Goal: Contribute content: Add original content to the website for others to see

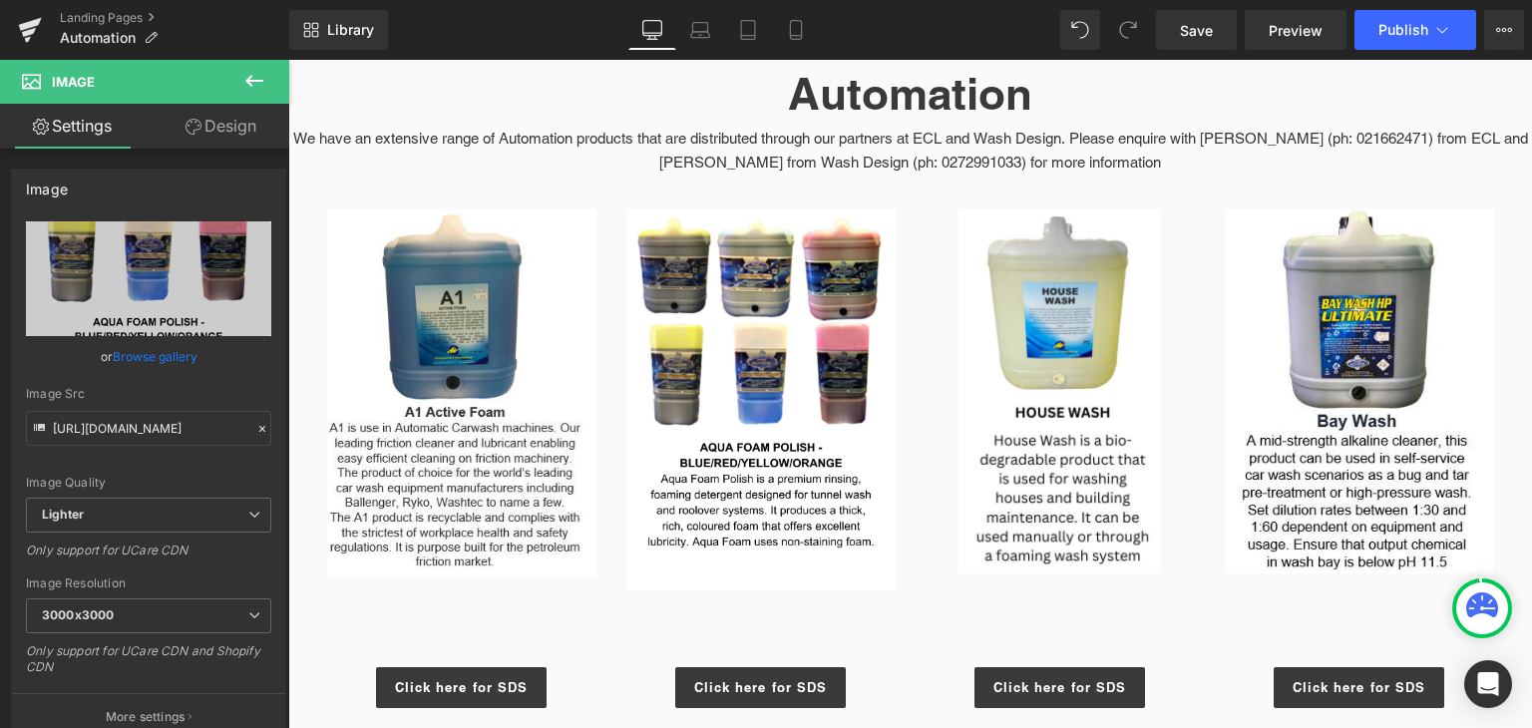
click at [97, 17] on link "Landing Pages" at bounding box center [174, 18] width 229 height 16
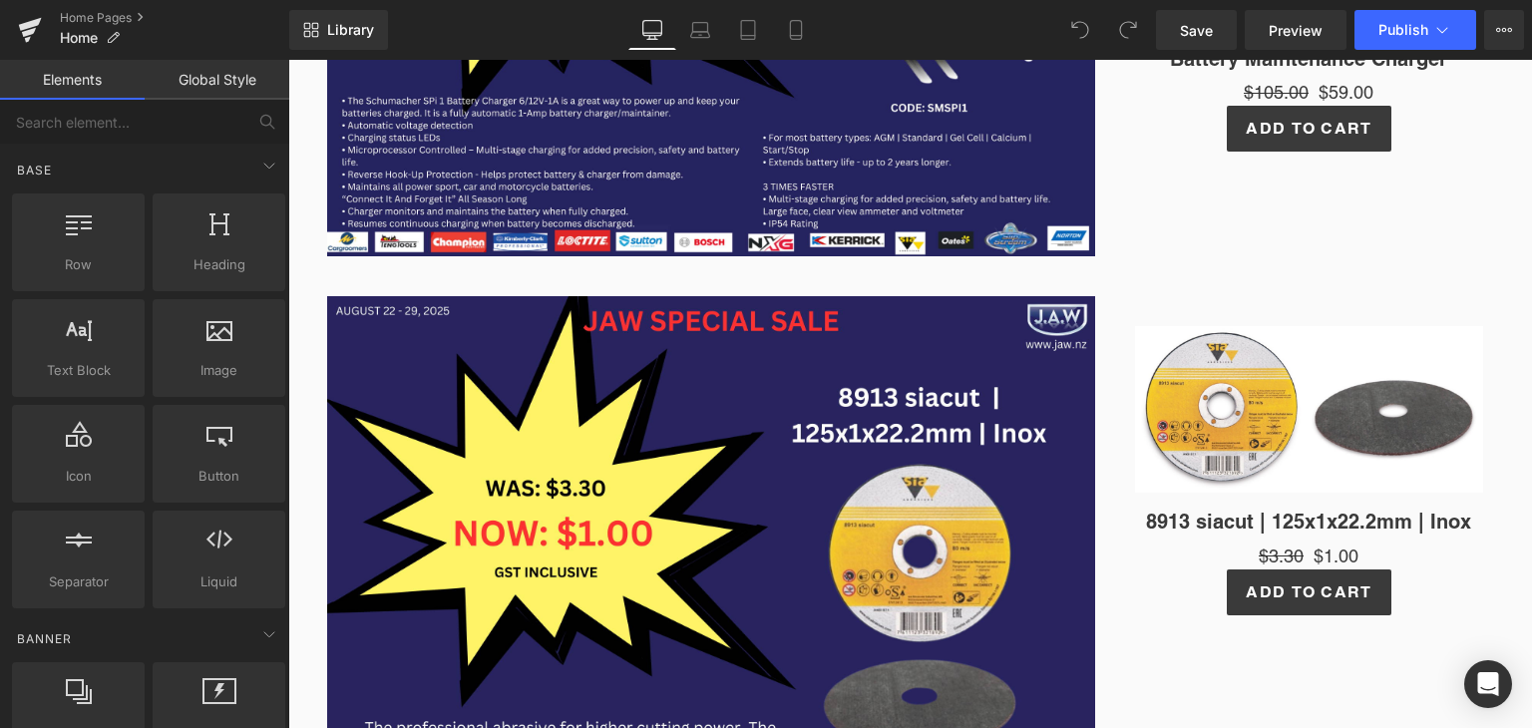
scroll to position [786, 0]
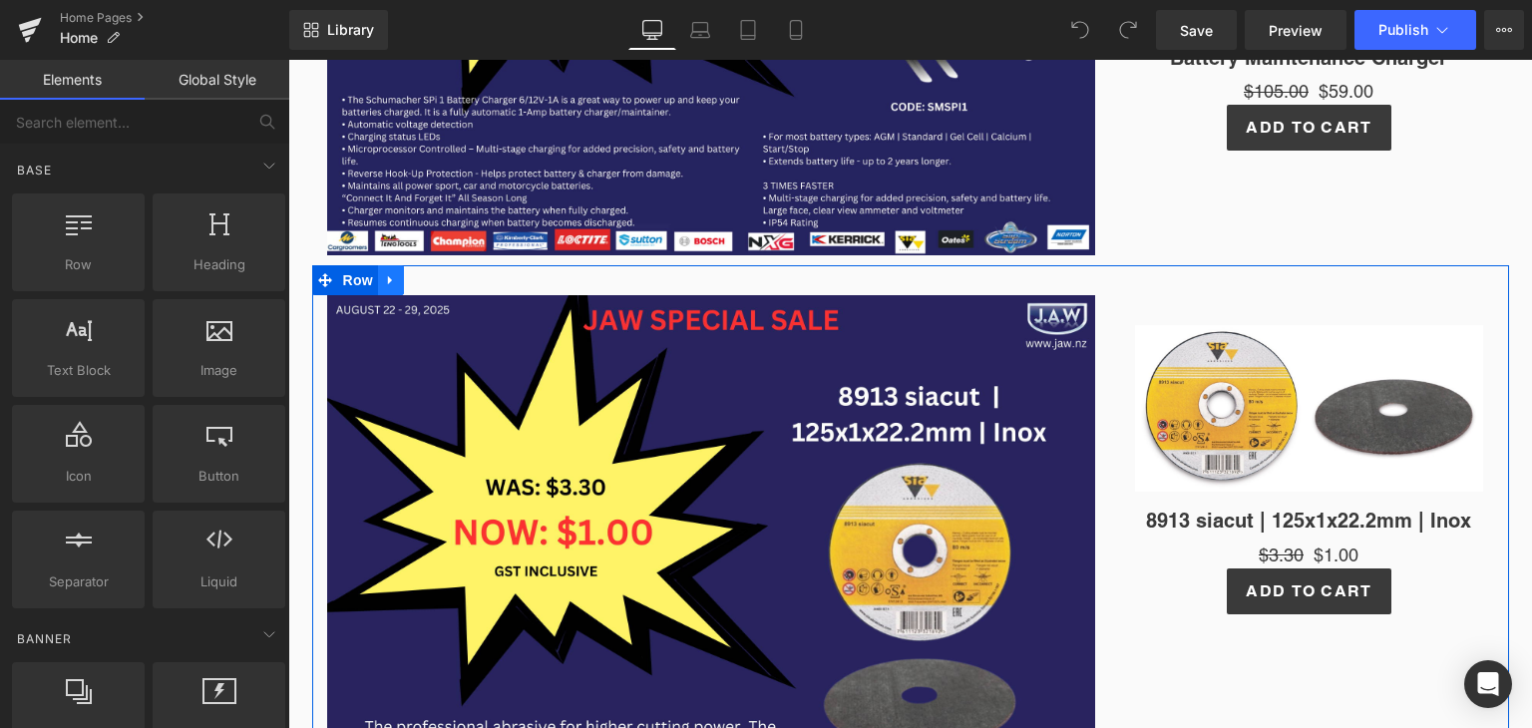
click at [388, 282] on icon at bounding box center [390, 280] width 4 height 9
click at [431, 287] on link at bounding box center [443, 280] width 26 height 30
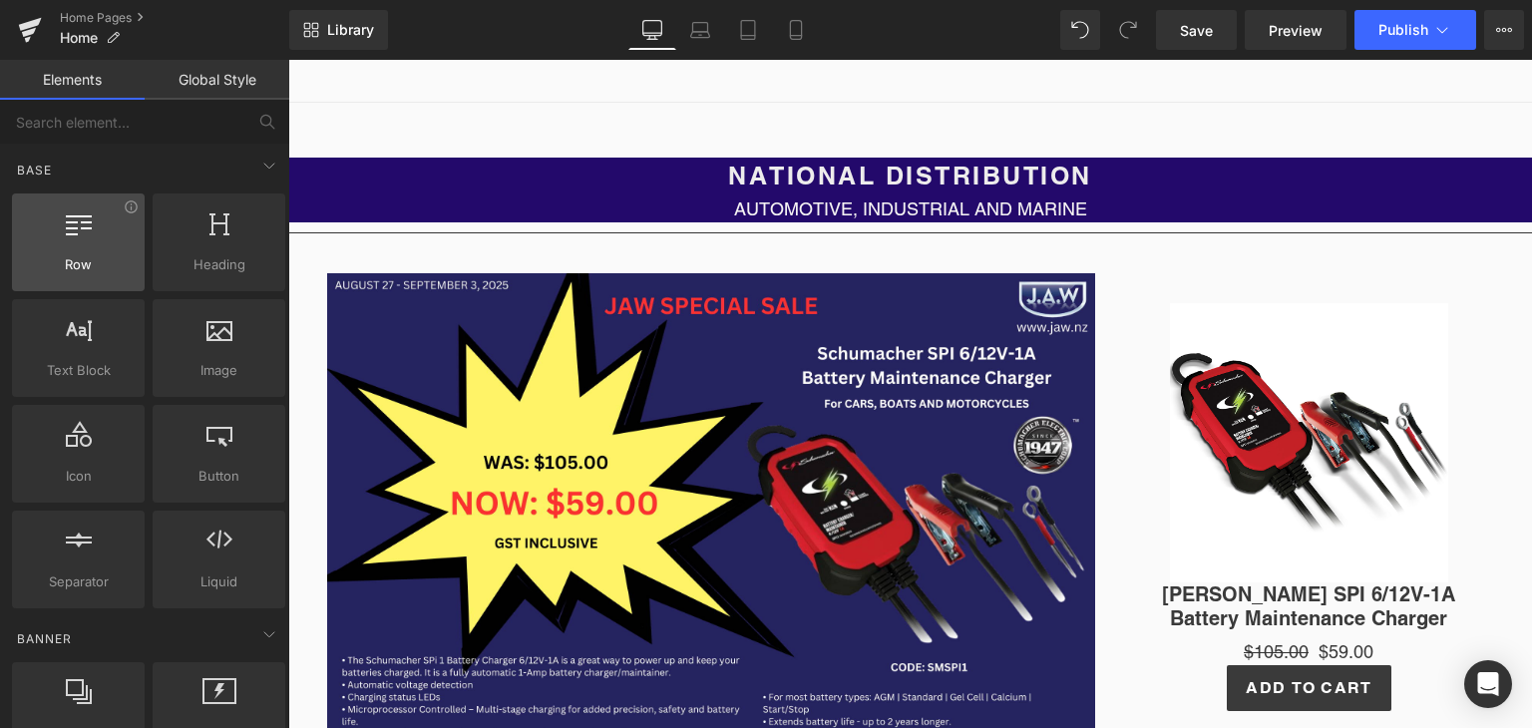
scroll to position [223, 0]
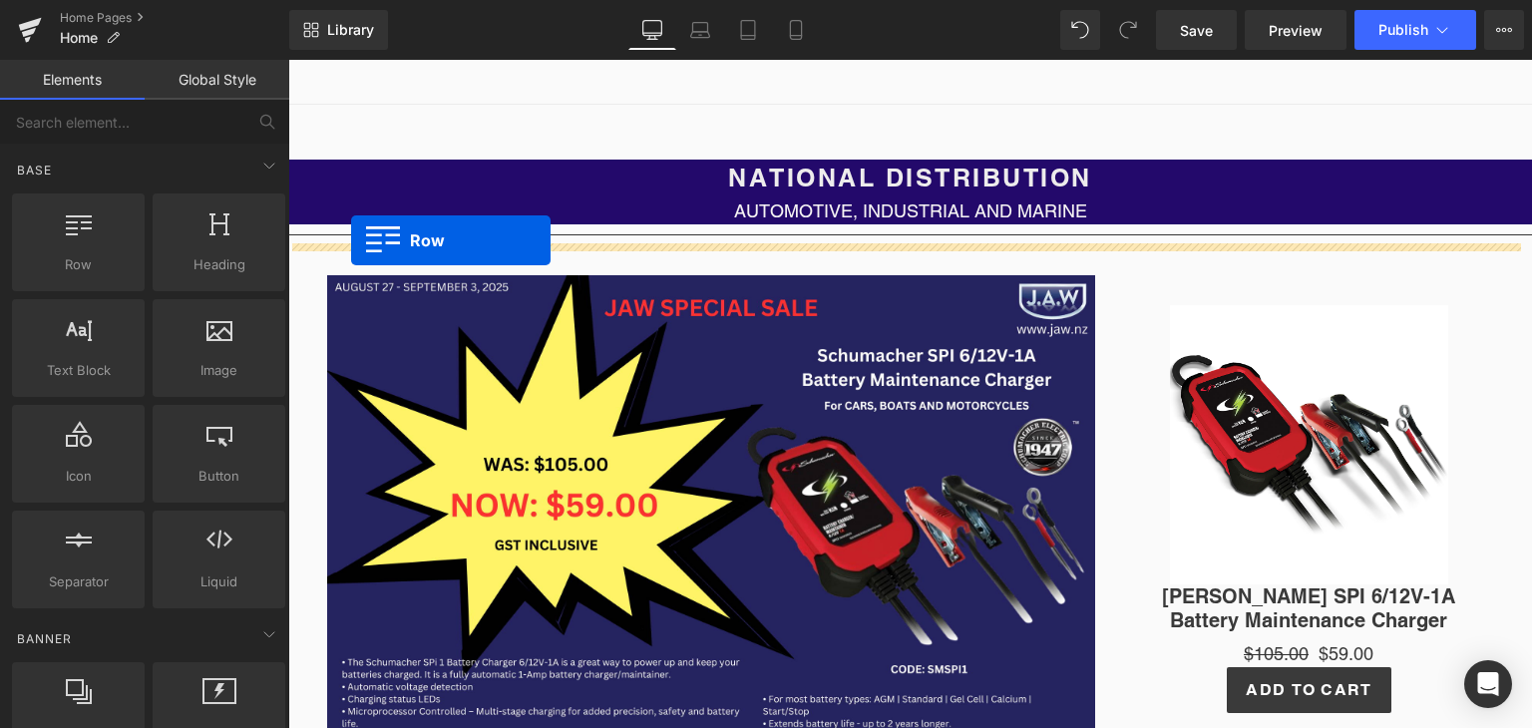
drag, startPoint x: 336, startPoint y: 290, endPoint x: 355, endPoint y: 241, distance: 52.4
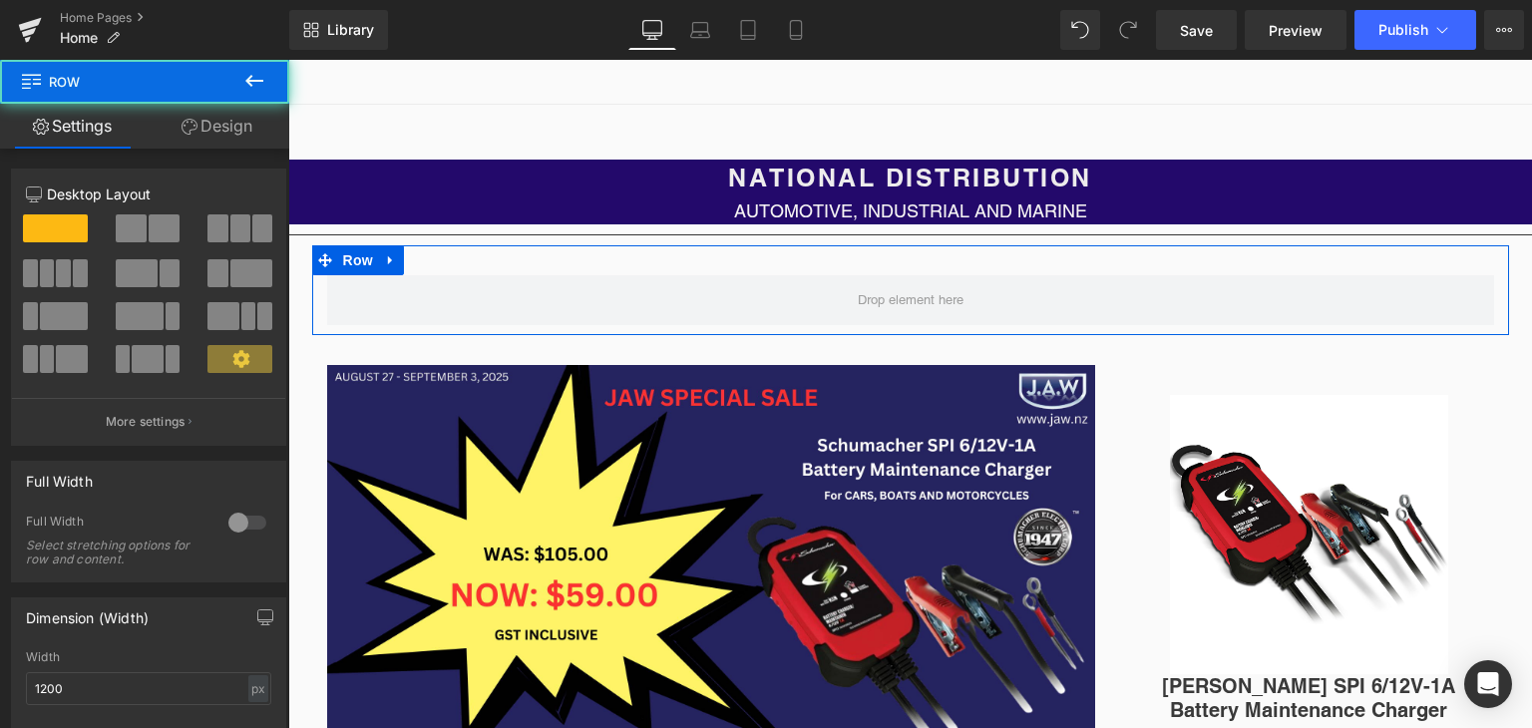
click at [161, 285] on span at bounding box center [170, 273] width 20 height 28
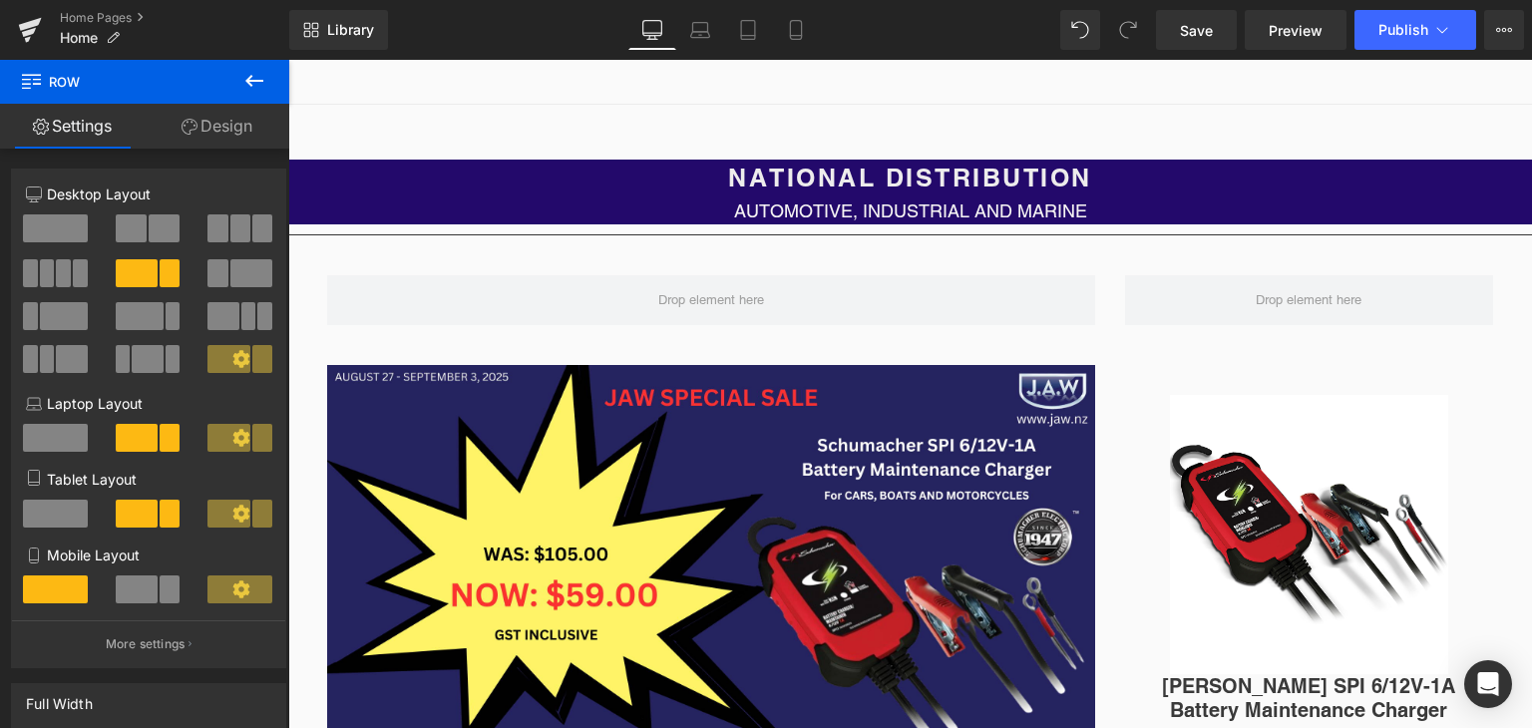
click at [263, 78] on icon at bounding box center [254, 81] width 24 height 24
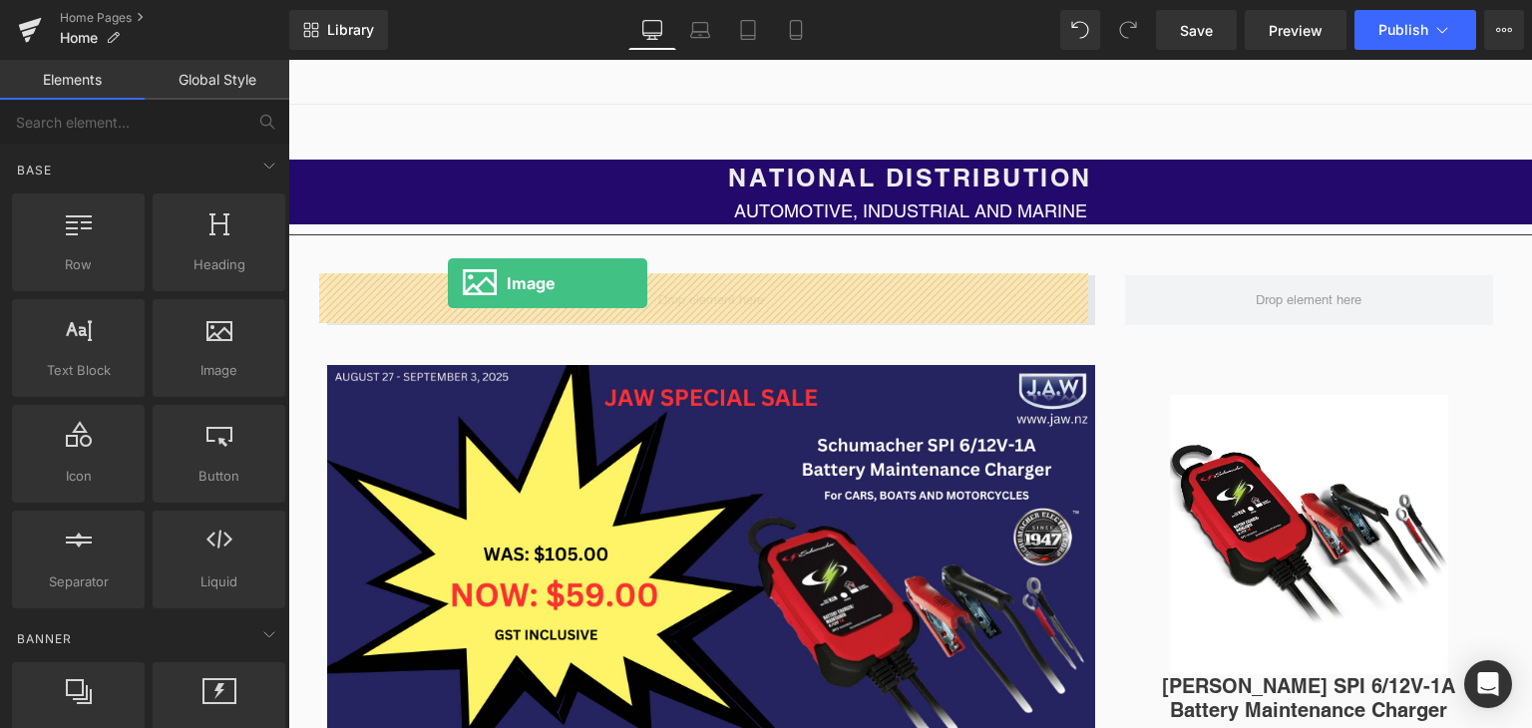
drag, startPoint x: 511, startPoint y: 397, endPoint x: 451, endPoint y: 284, distance: 127.6
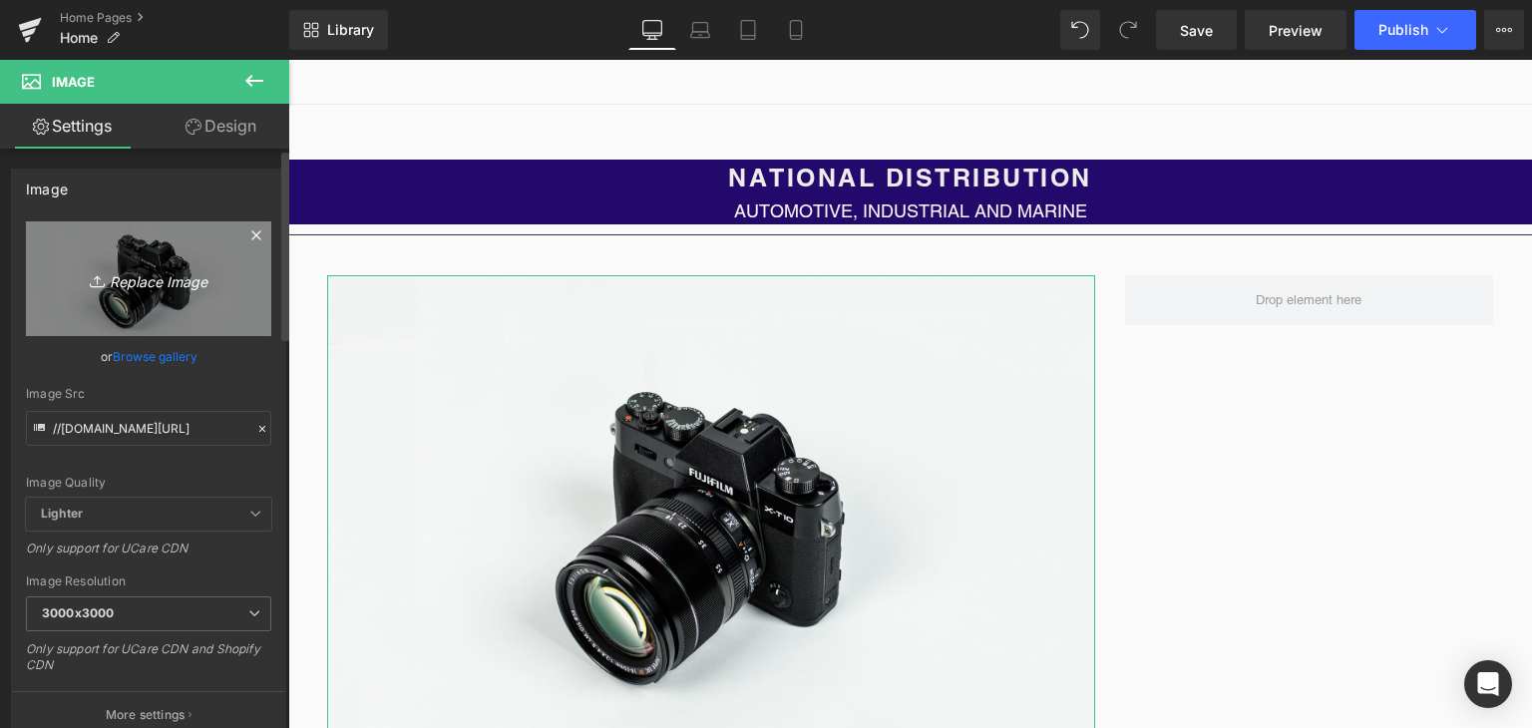
click at [158, 280] on icon "Replace Image" at bounding box center [149, 278] width 160 height 25
type input "C:\fakepath\JAW SPECIAL SALE (54).png"
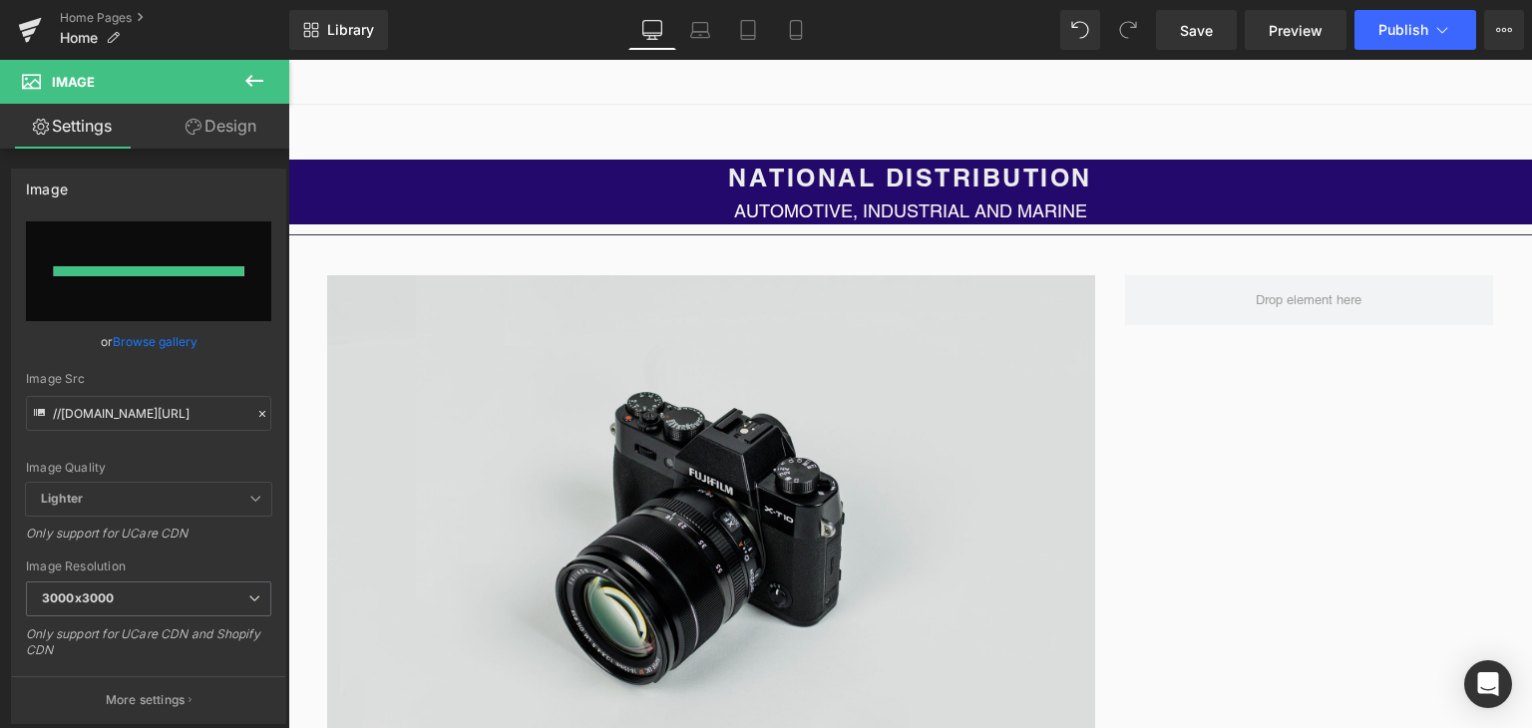
type input "https://ucarecdn.com/525e45e3-6dd9-40ba-816f-bf718b55892a/-/format/auto/-/previ…"
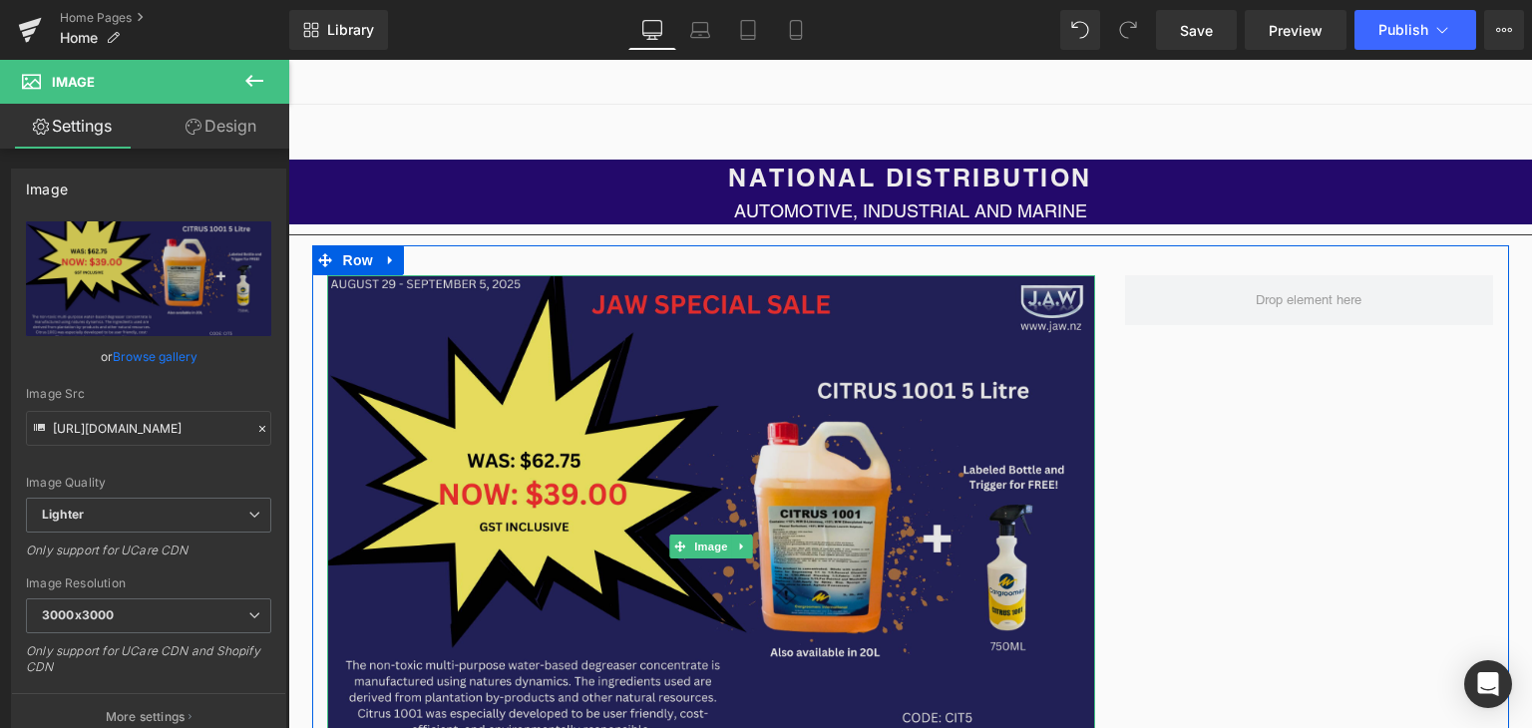
click at [1024, 456] on img at bounding box center [711, 546] width 768 height 543
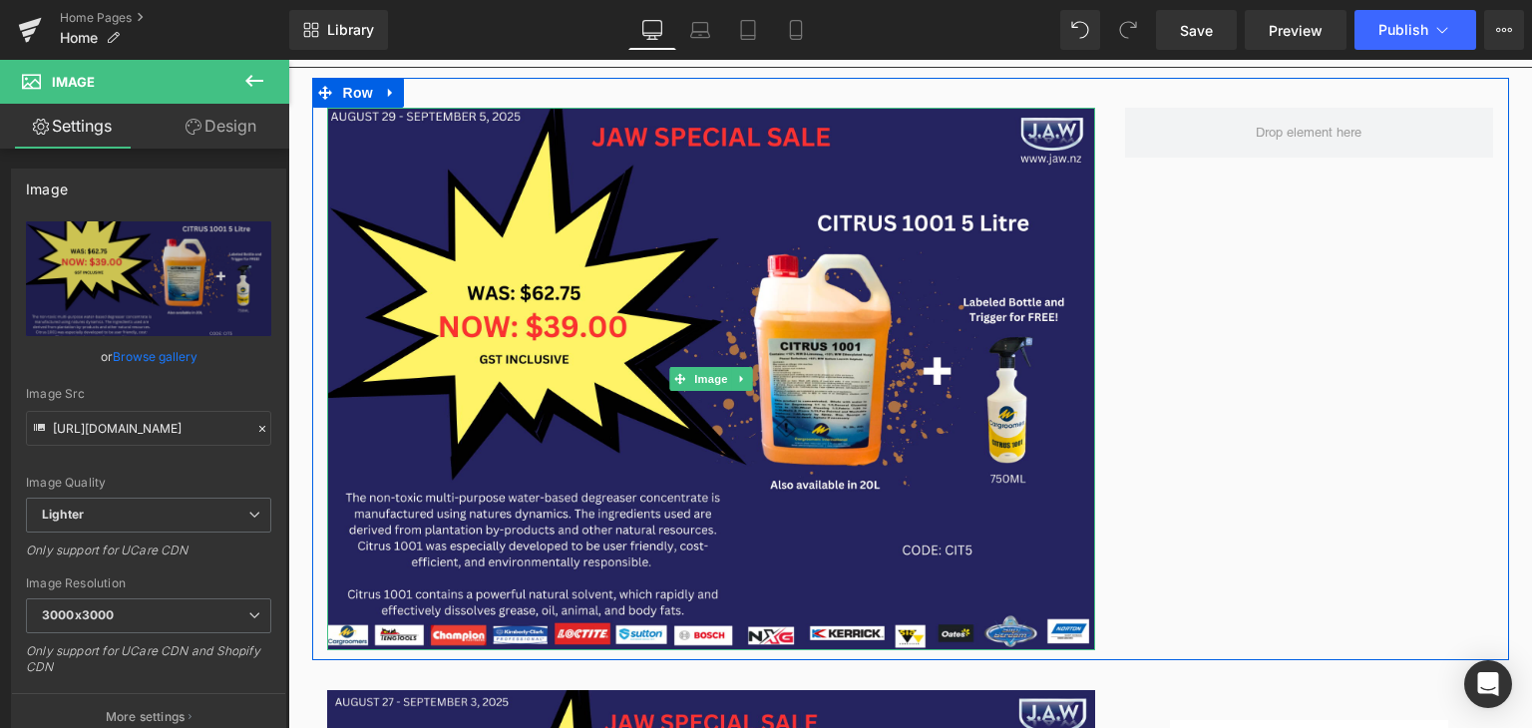
scroll to position [391, 0]
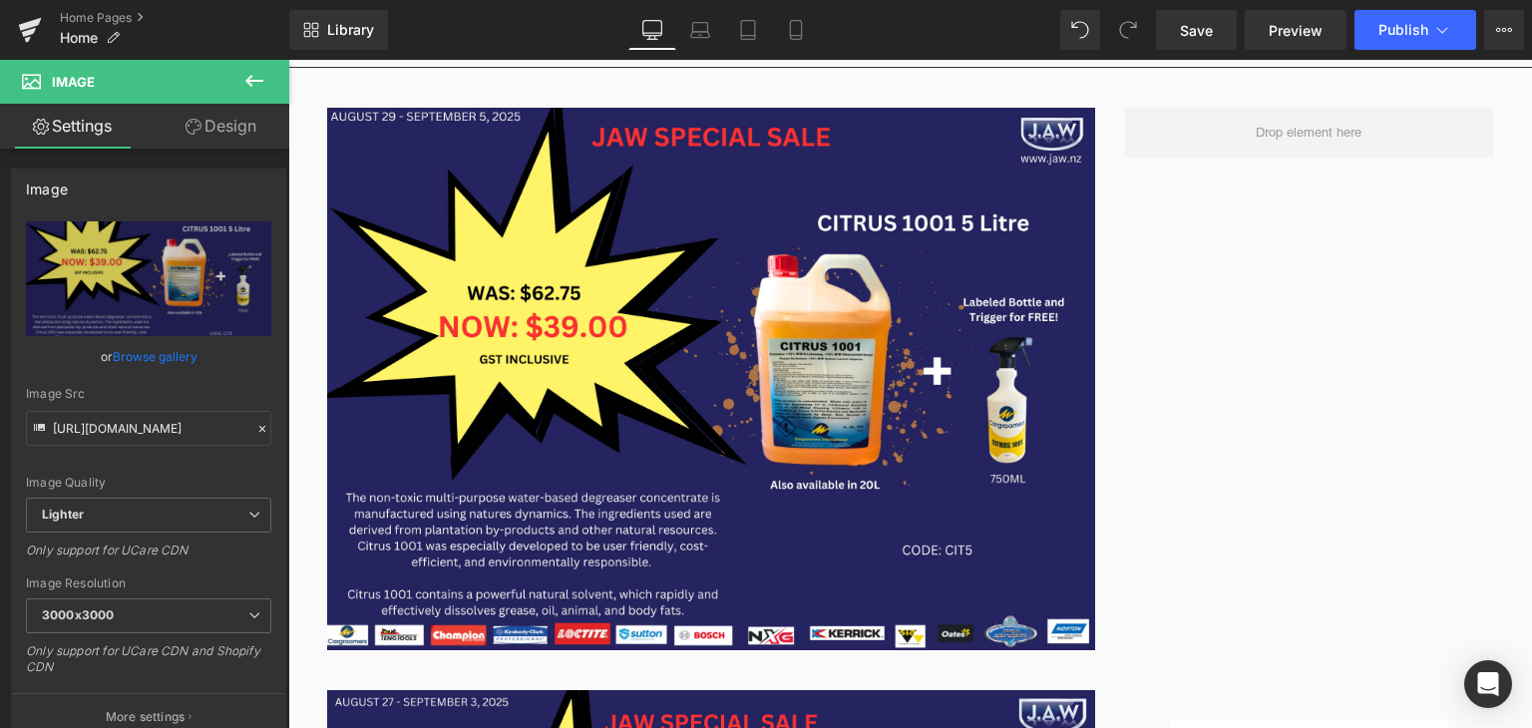
click at [258, 74] on icon at bounding box center [254, 81] width 24 height 24
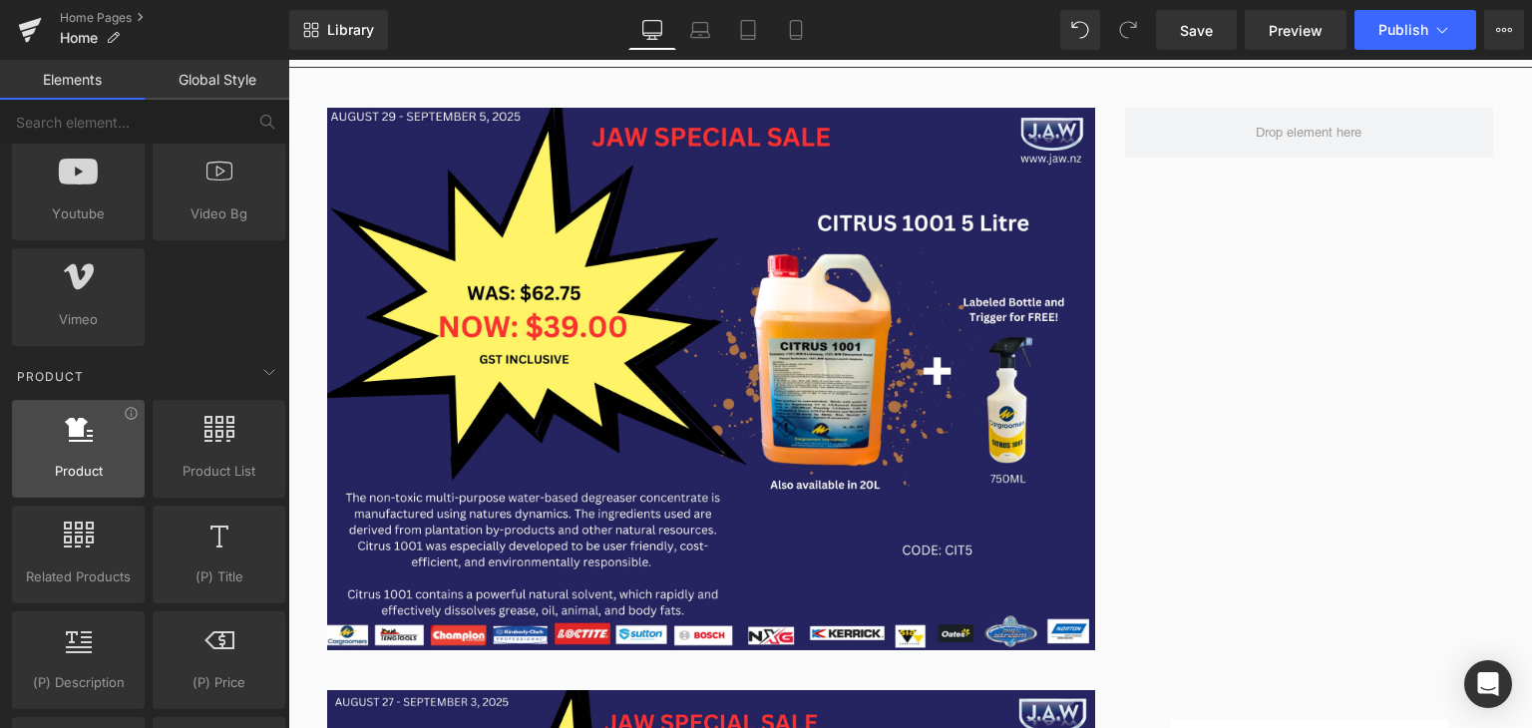
scroll to position [1385, 0]
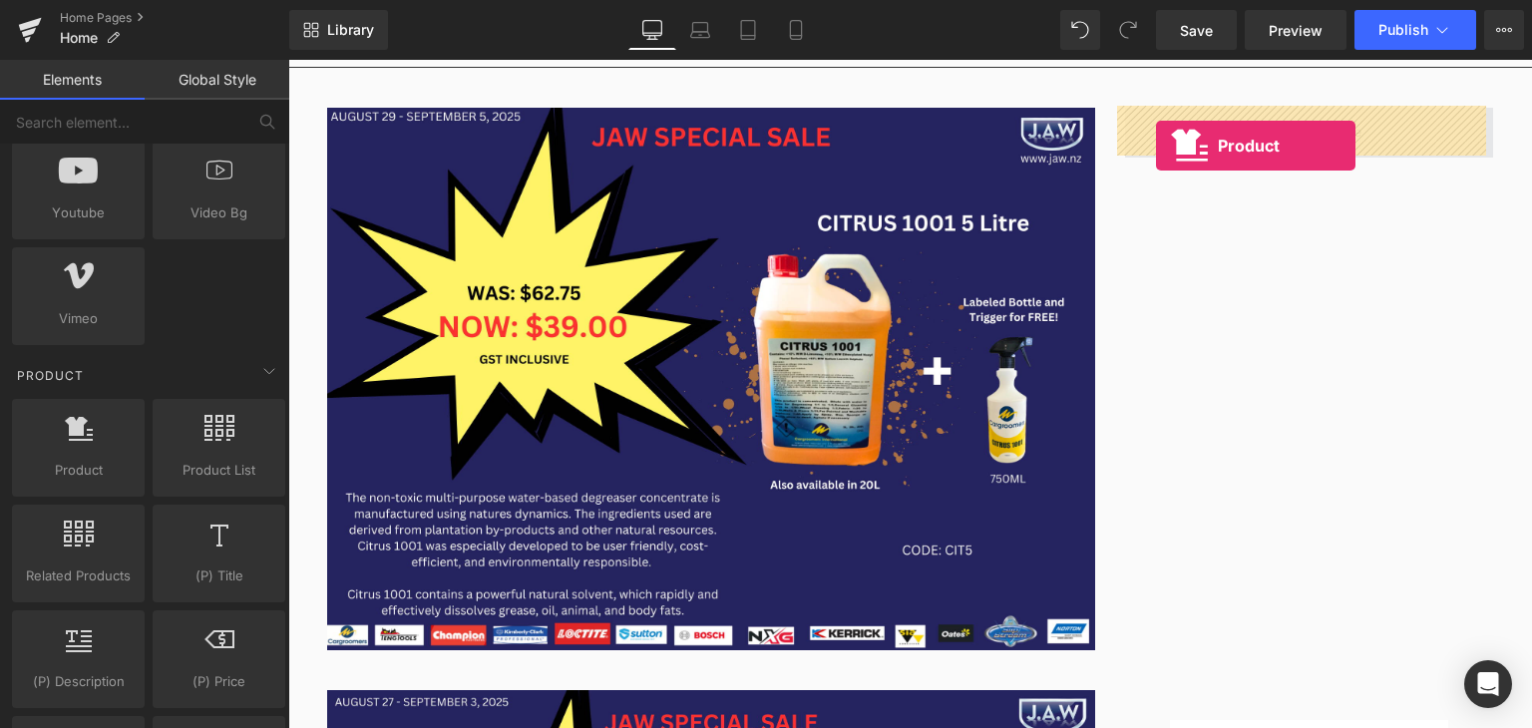
drag, startPoint x: 337, startPoint y: 492, endPoint x: 1179, endPoint y: 146, distance: 910.4
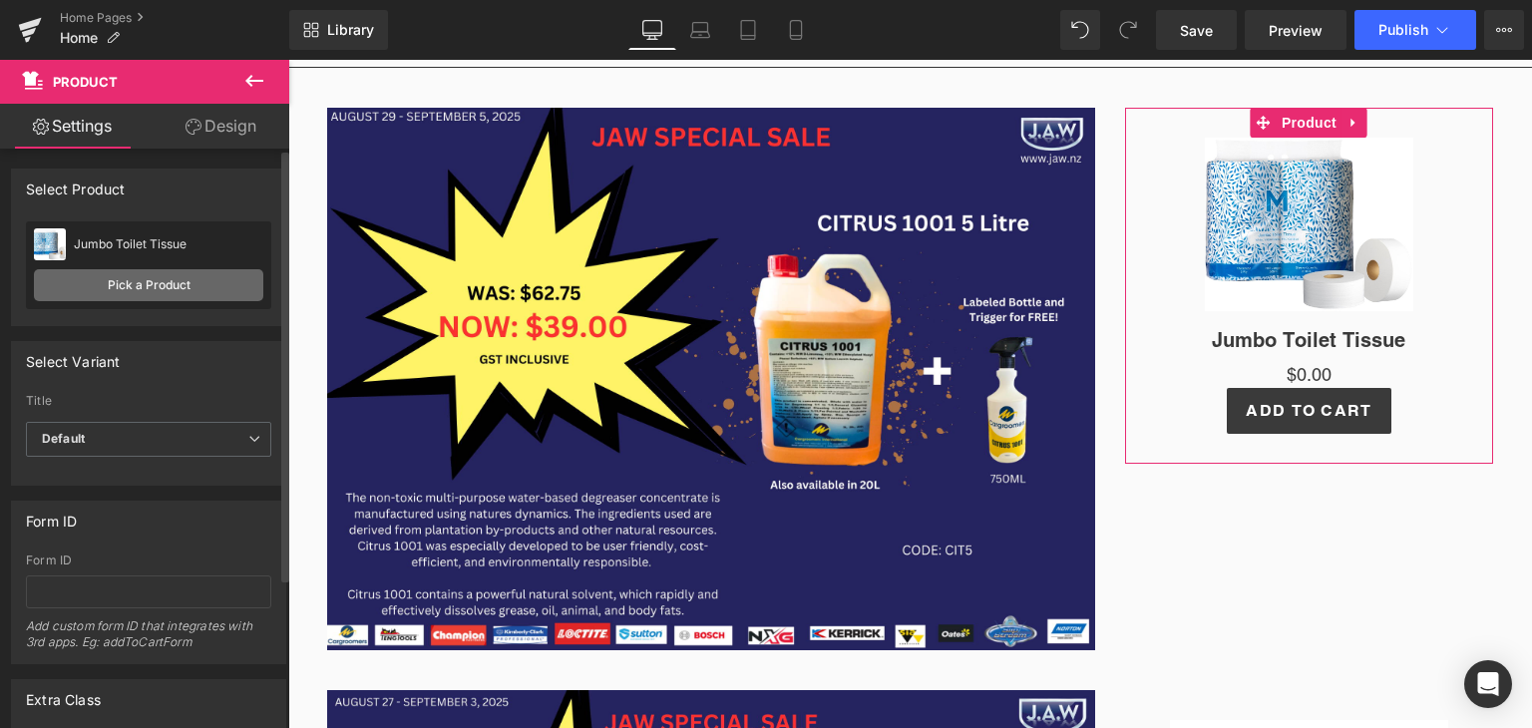
click at [130, 286] on link "Pick a Product" at bounding box center [148, 285] width 229 height 32
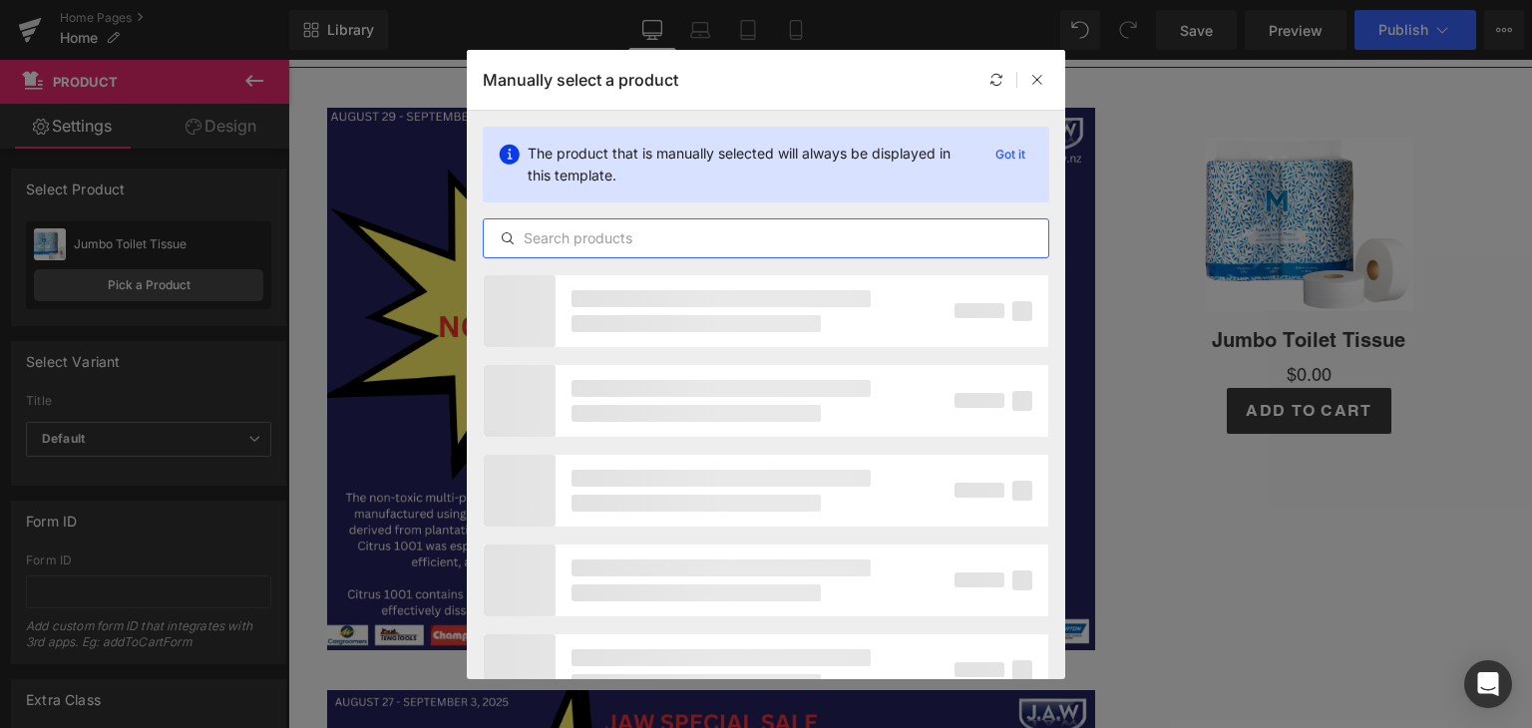
click at [543, 240] on input "text" at bounding box center [766, 238] width 565 height 24
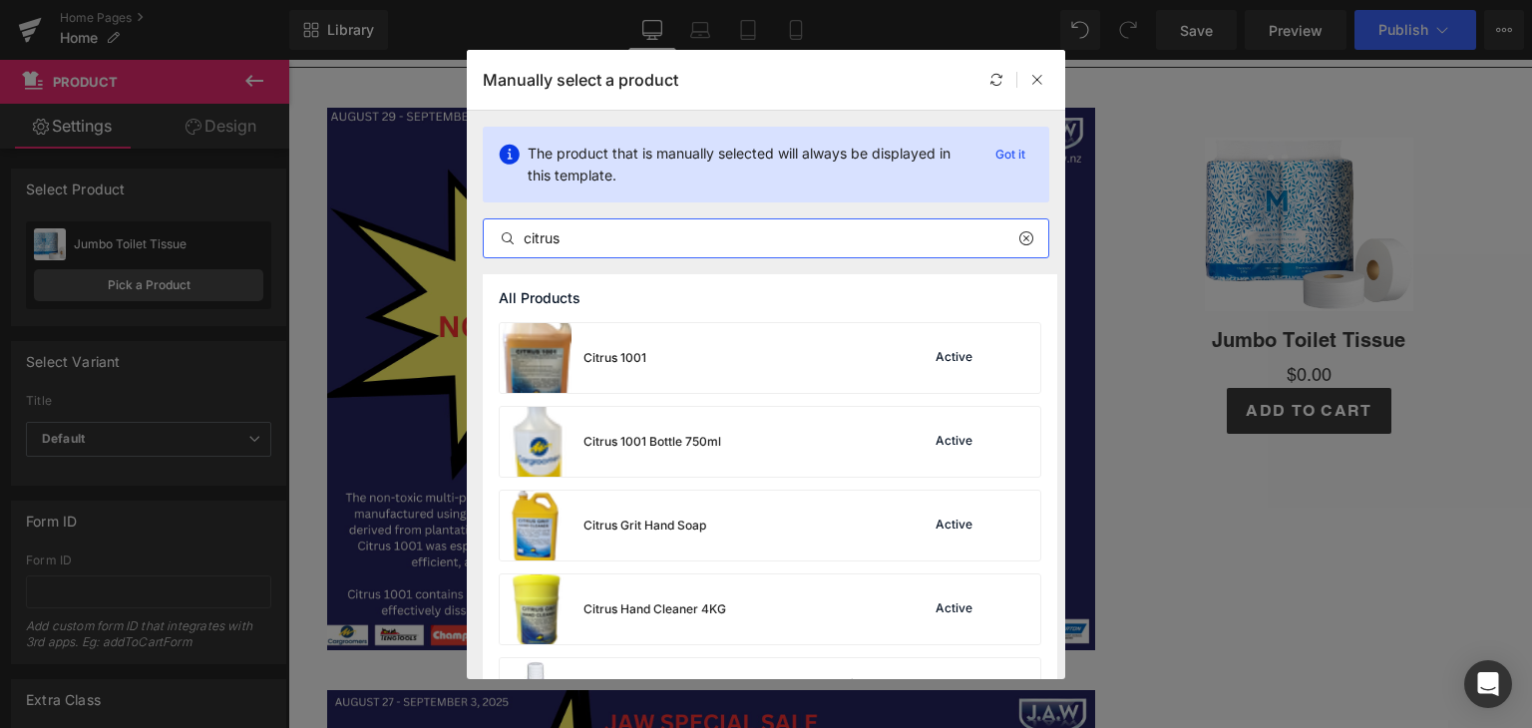
type input "citrus"
click at [597, 356] on div "Citrus 1001" at bounding box center [615, 358] width 63 height 18
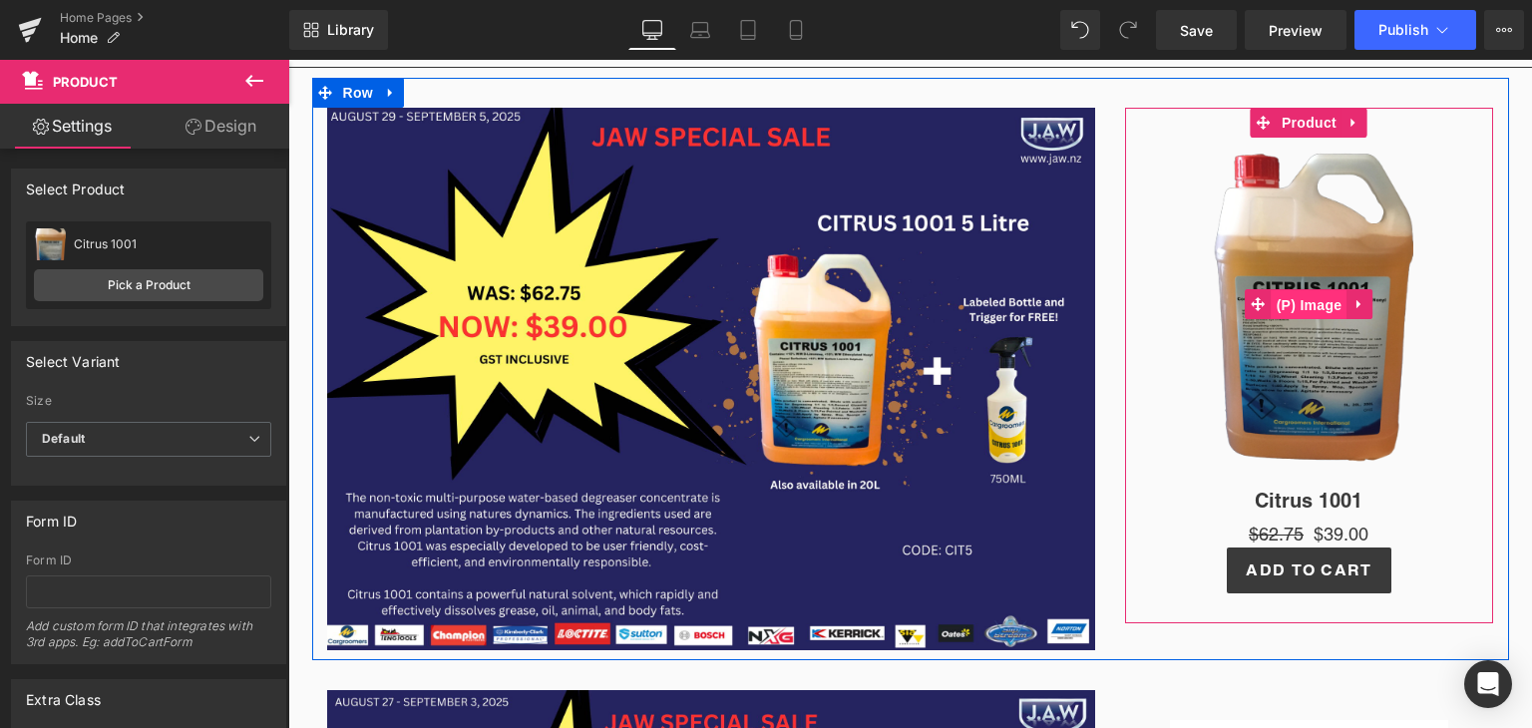
click at [1304, 304] on span "(P) Image" at bounding box center [1310, 305] width 76 height 30
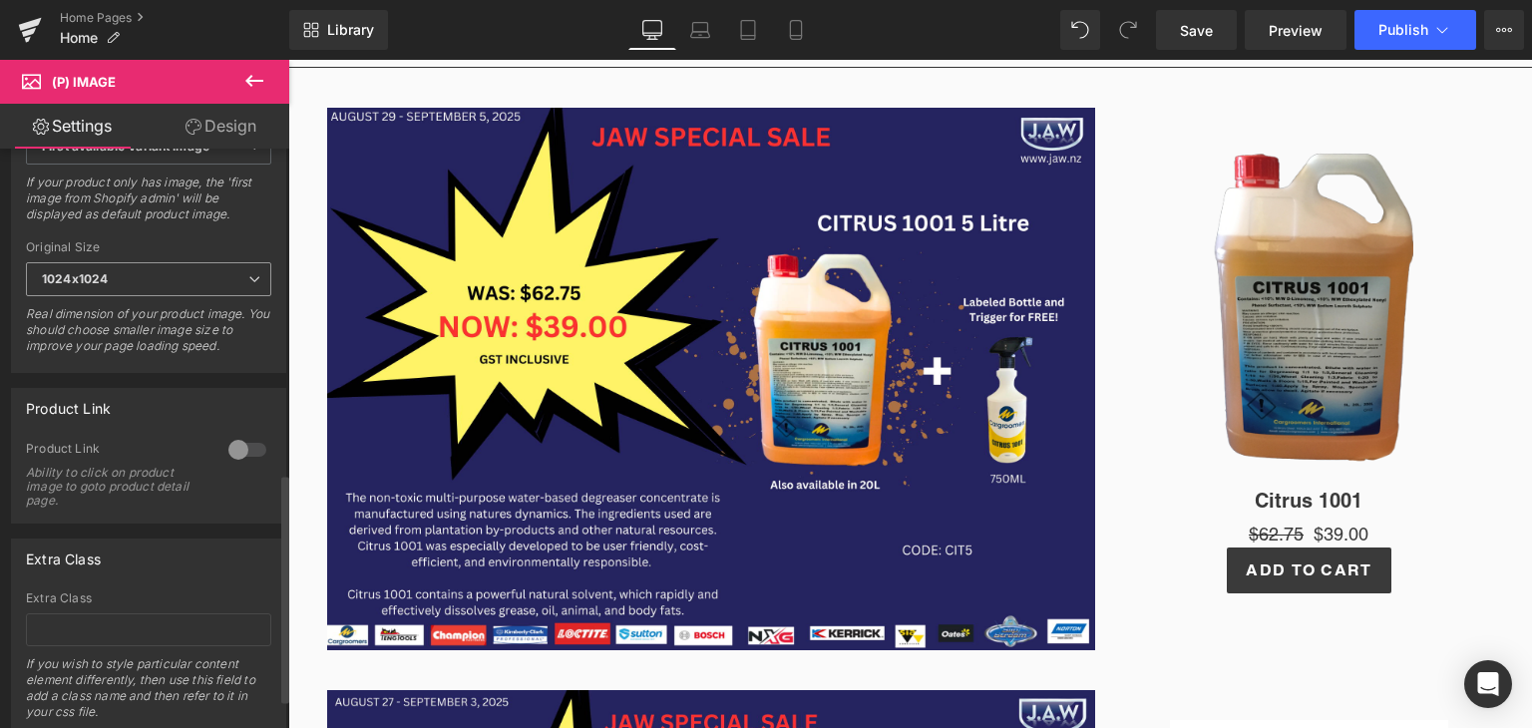
scroll to position [822, 0]
click at [242, 465] on div at bounding box center [247, 449] width 48 height 32
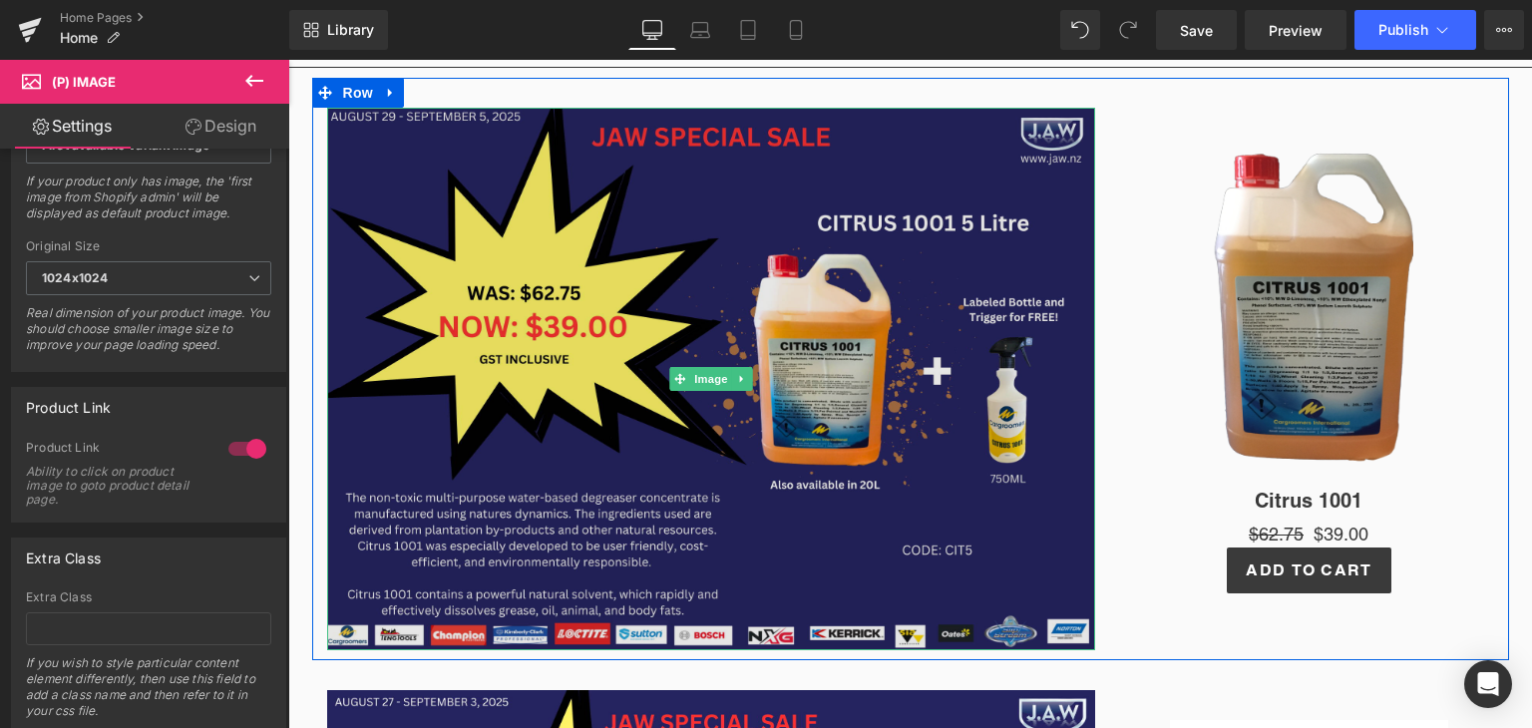
click at [968, 400] on img at bounding box center [711, 379] width 768 height 543
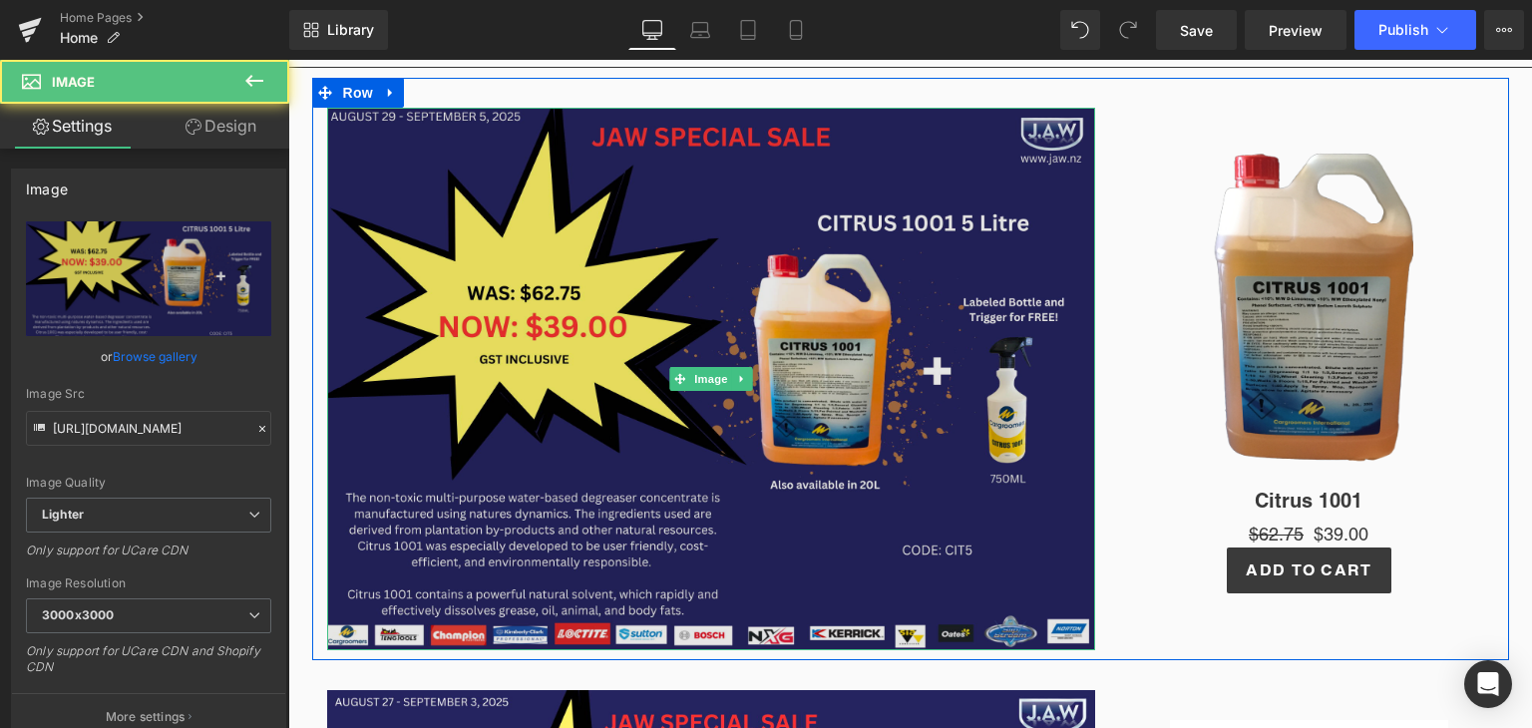
click at [1009, 414] on img at bounding box center [711, 379] width 768 height 543
click at [895, 275] on img at bounding box center [711, 379] width 768 height 543
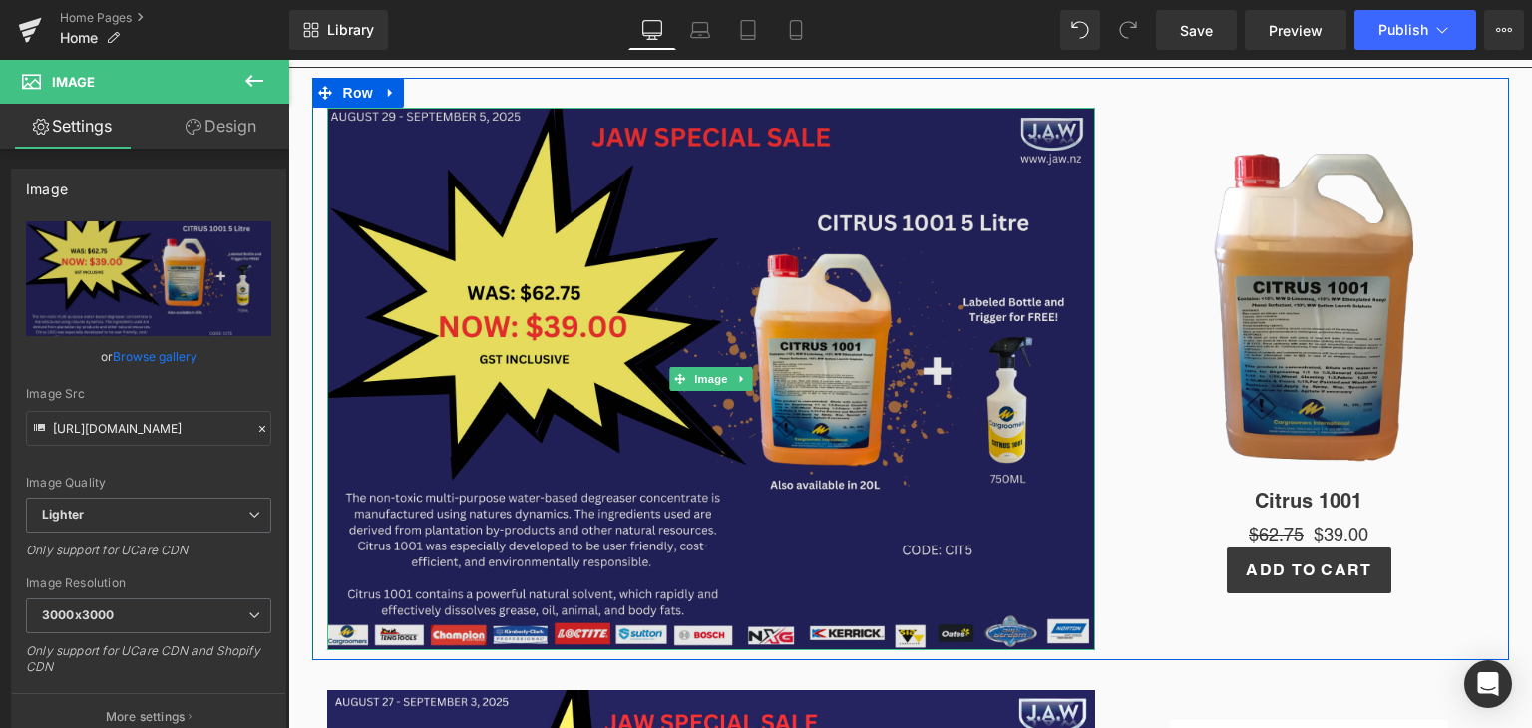
click at [1016, 423] on img at bounding box center [711, 379] width 768 height 543
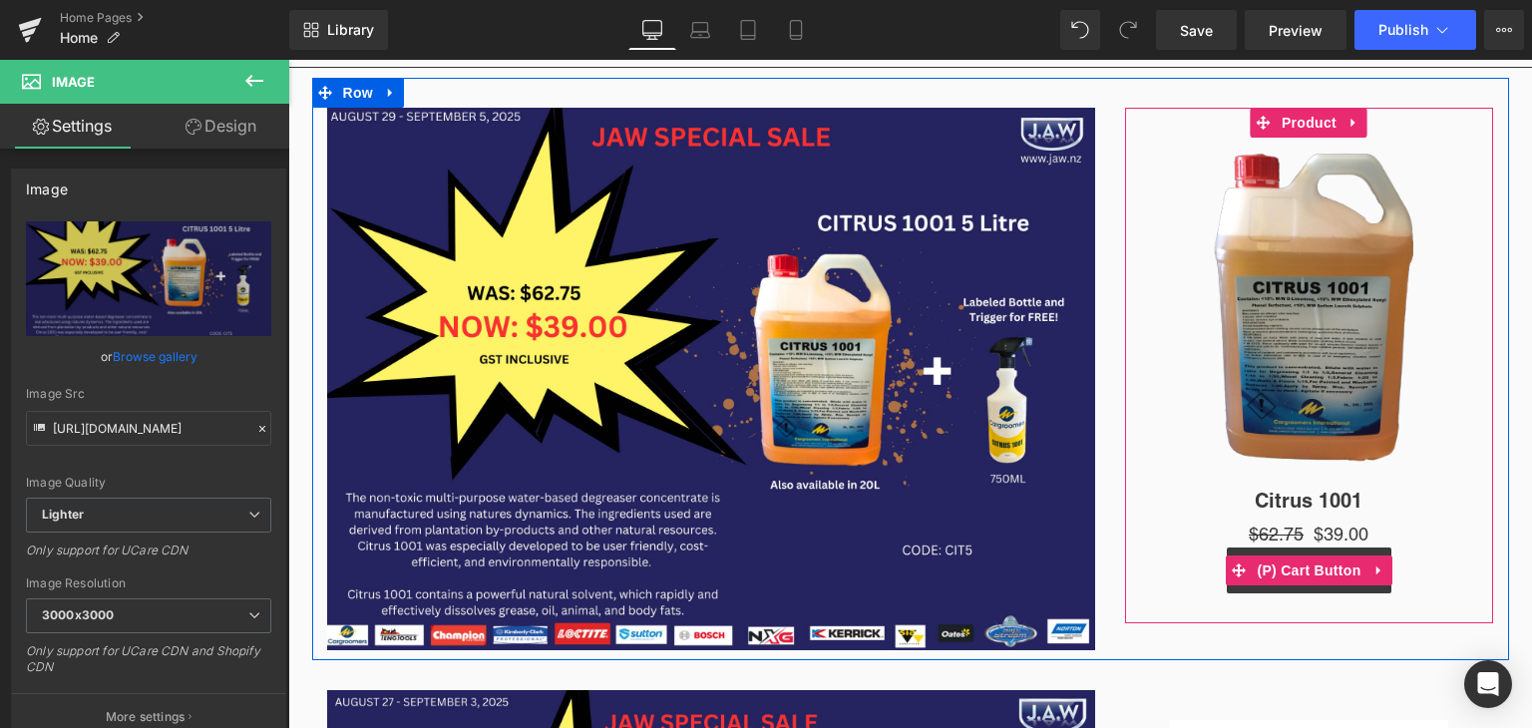
click at [1139, 572] on div "Add To Cart" at bounding box center [1309, 571] width 349 height 46
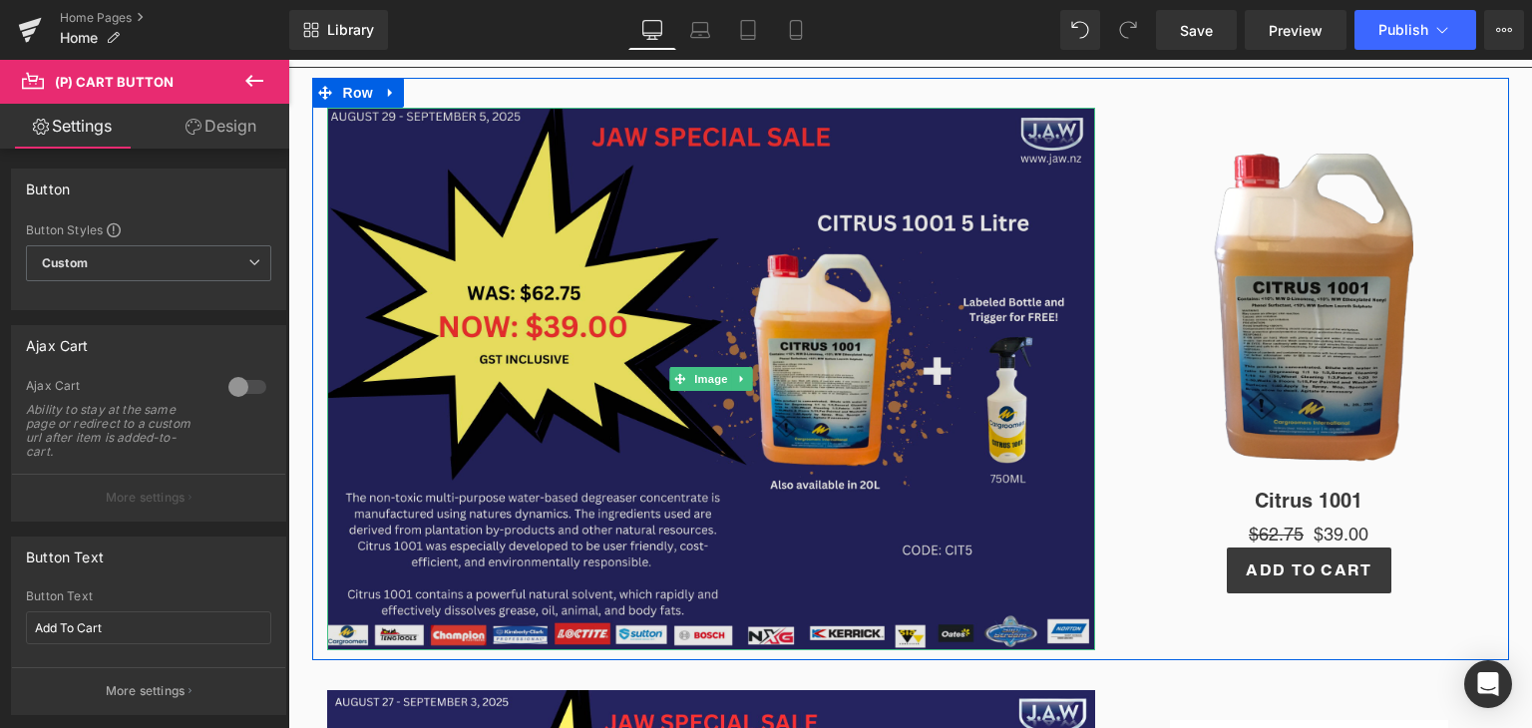
click at [953, 536] on img at bounding box center [711, 379] width 768 height 543
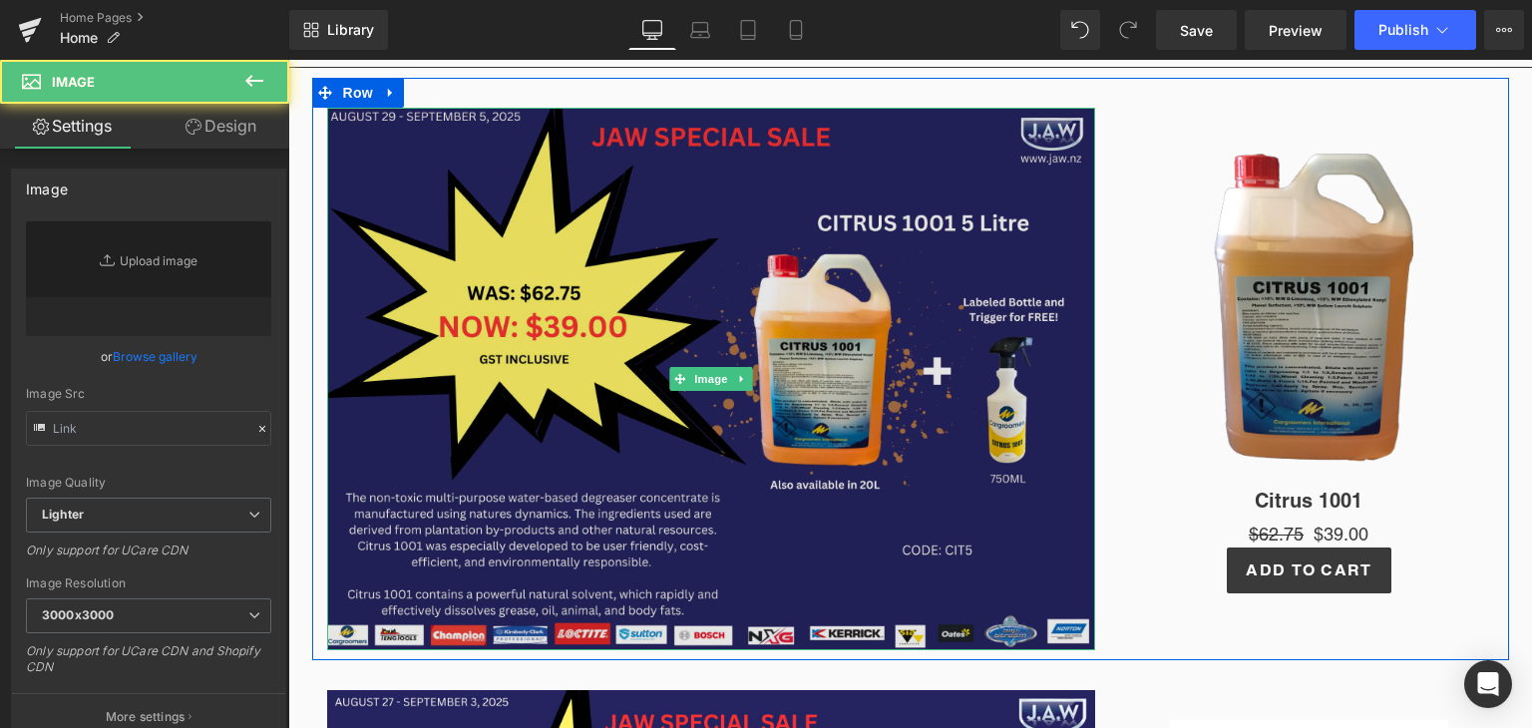
type input "https://ucarecdn.com/525e45e3-6dd9-40ba-816f-bf718b55892a/-/format/auto/-/previ…"
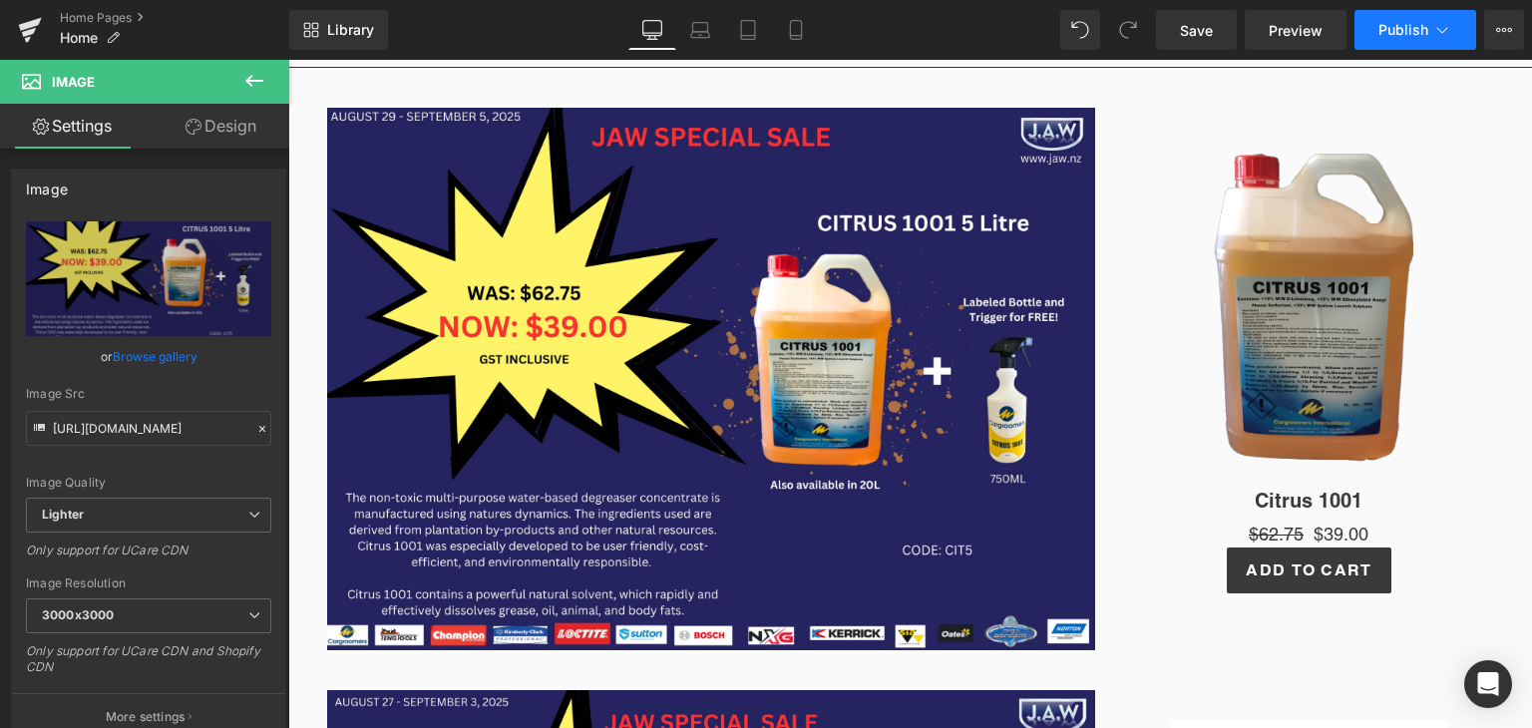
click at [1386, 20] on button "Publish" at bounding box center [1416, 30] width 122 height 40
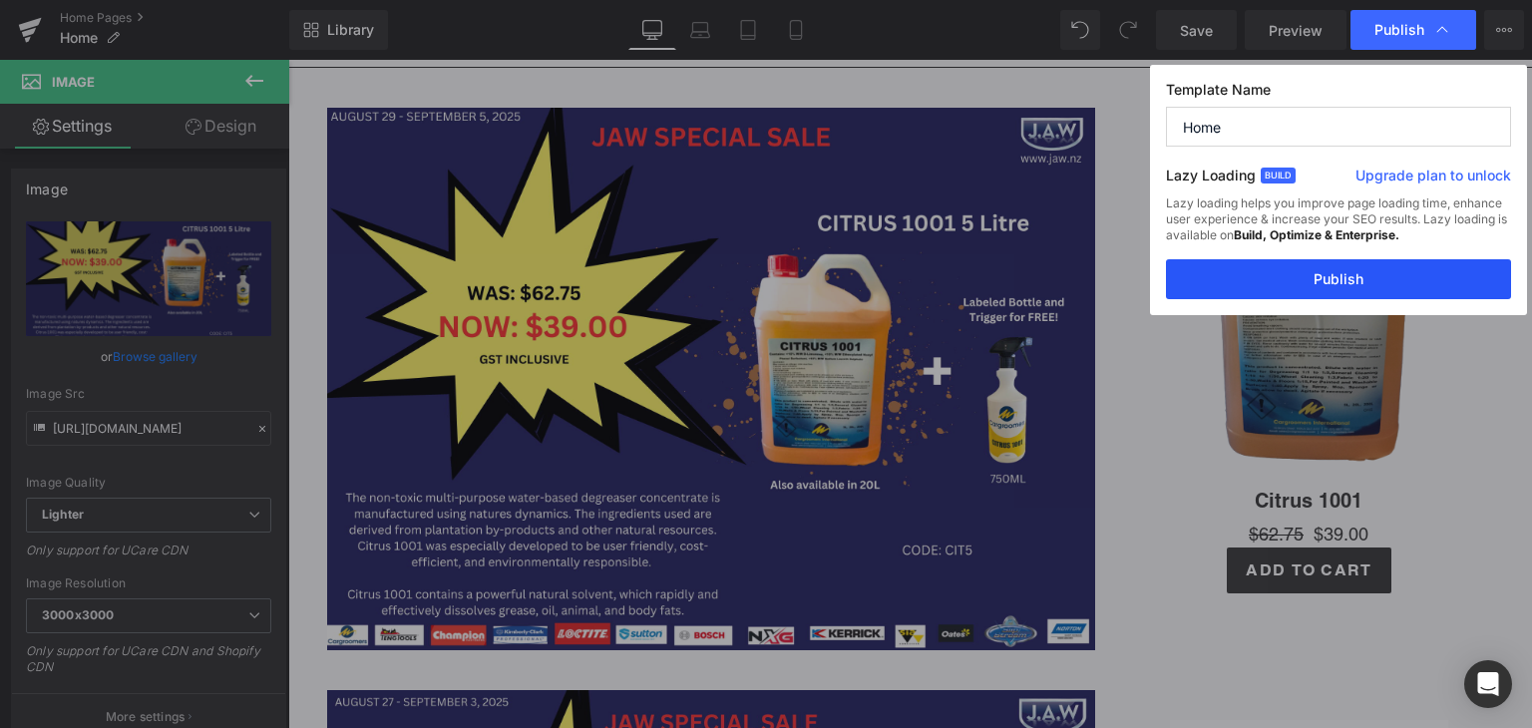
click at [1357, 271] on button "Publish" at bounding box center [1338, 279] width 345 height 40
